Goal: Check status: Check status

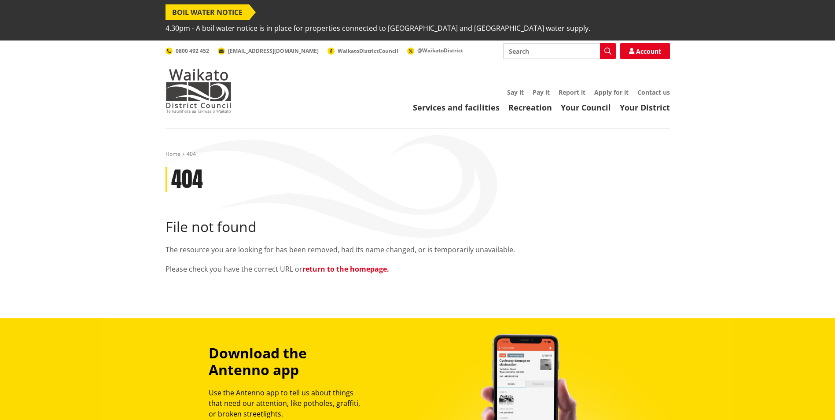
click at [348, 264] on link "return to the homepage." at bounding box center [345, 269] width 87 height 10
click at [455, 102] on link "Services and facilities" at bounding box center [456, 107] width 87 height 11
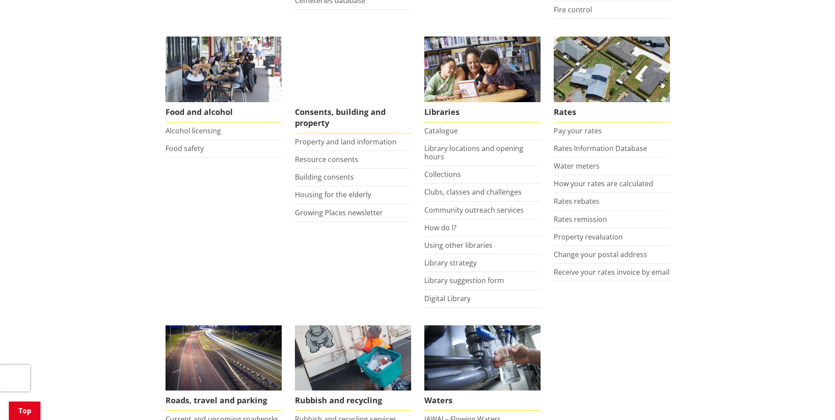
scroll to position [264, 0]
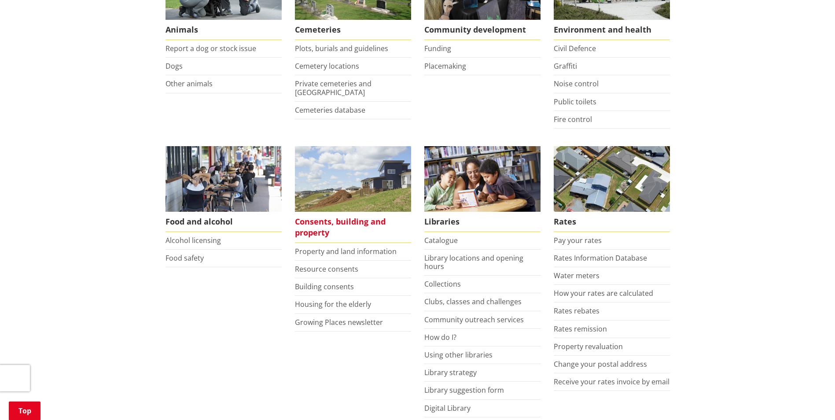
click at [316, 214] on span "Consents, building and property" at bounding box center [353, 227] width 116 height 31
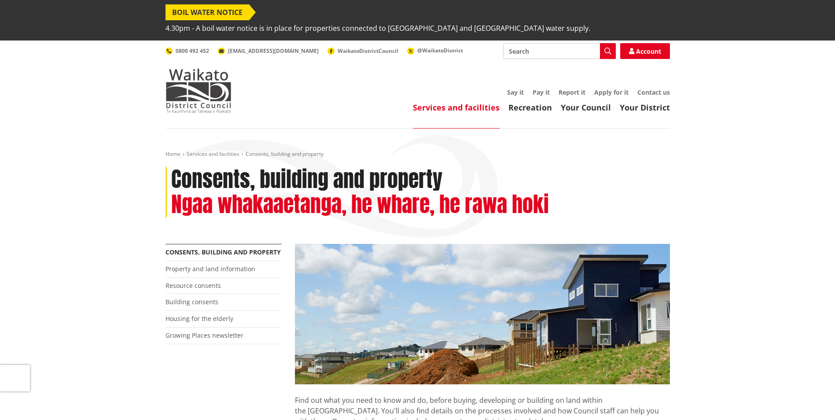
click at [552, 43] on input "Search" at bounding box center [559, 51] width 113 height 16
type input "c"
type input "consent track"
click at [609, 48] on icon "button" at bounding box center [607, 51] width 7 height 7
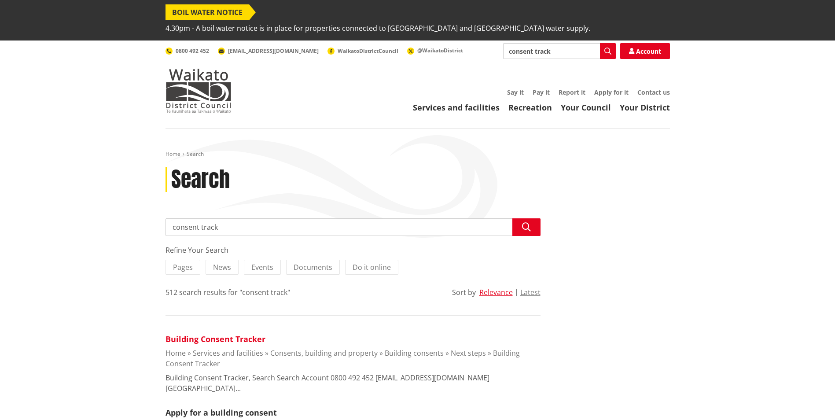
click at [190, 334] on link "Building Consent Tracker" at bounding box center [216, 339] width 100 height 11
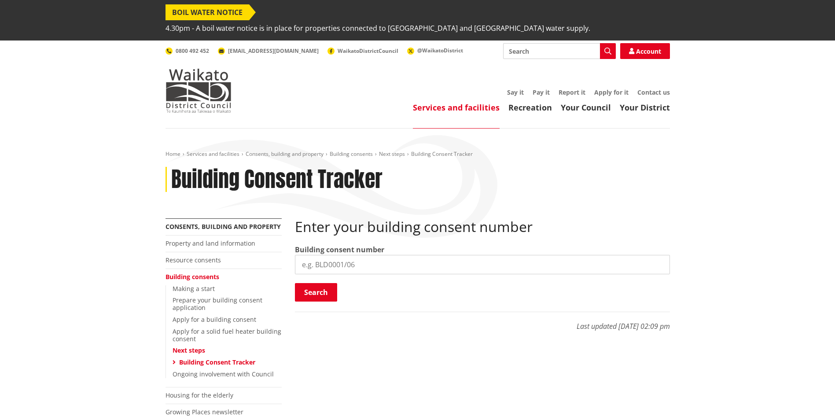
click at [347, 255] on input "search" at bounding box center [482, 264] width 375 height 19
type input "BLD0335"
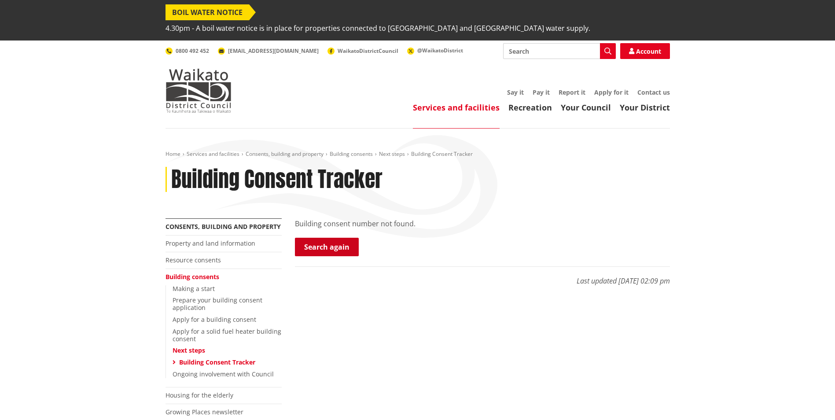
click at [333, 238] on link "Search again" at bounding box center [327, 247] width 64 height 18
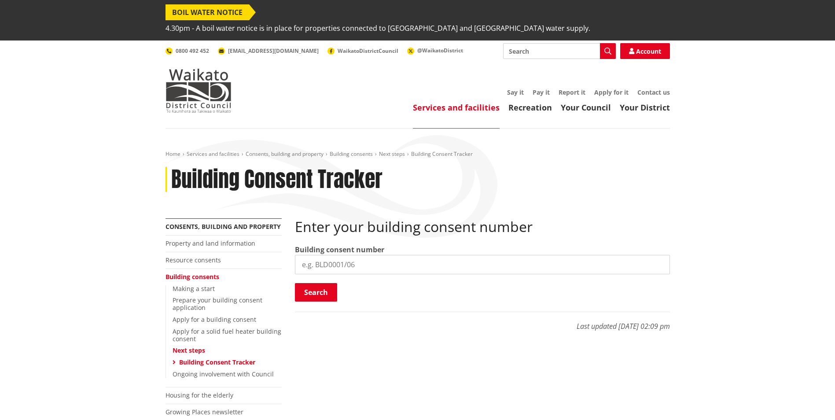
click at [343, 255] on input "search" at bounding box center [482, 264] width 375 height 19
type input "BLD0335/26"
click at [309, 283] on button "Search" at bounding box center [316, 292] width 42 height 18
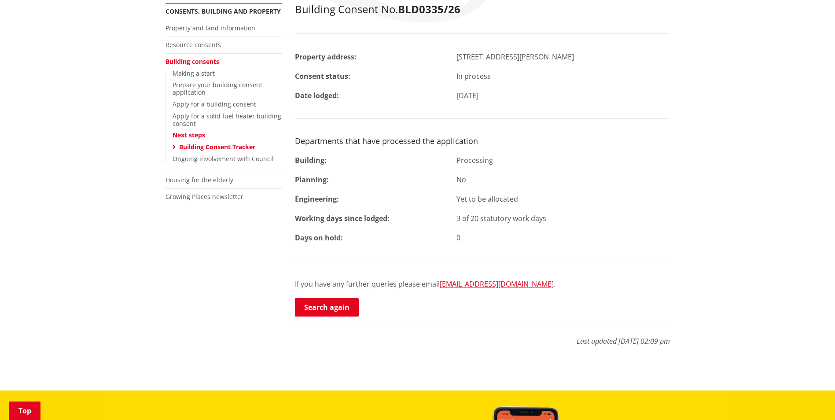
scroll to position [220, 0]
